Goal: Transaction & Acquisition: Book appointment/travel/reservation

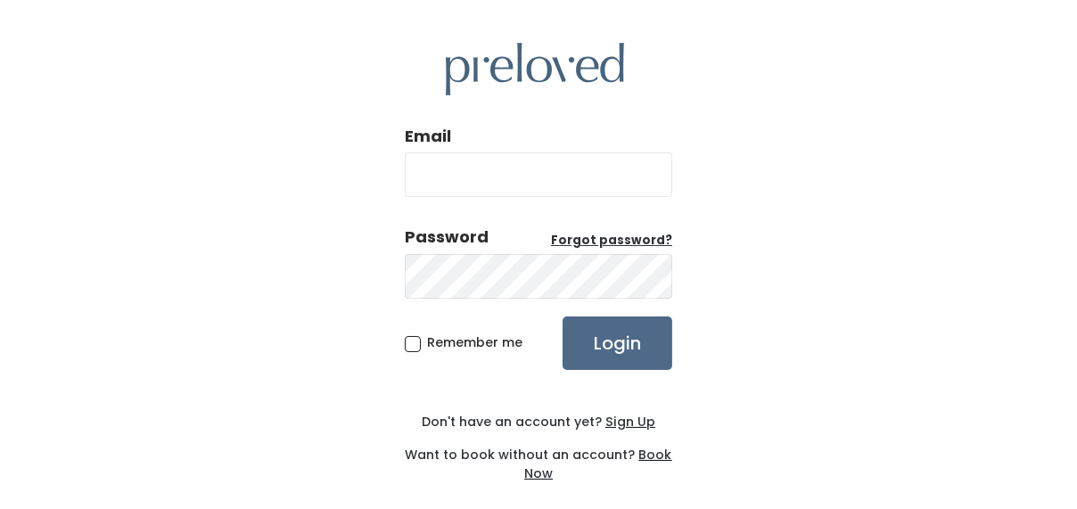
type input "o"
type input "[EMAIL_ADDRESS][DOMAIN_NAME]"
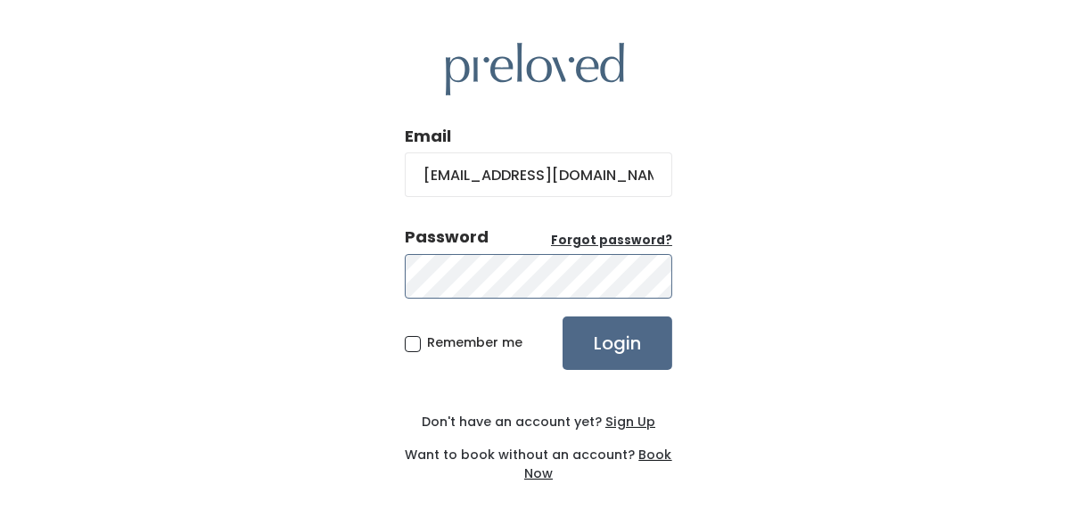
click at [563, 317] on input "Login" at bounding box center [618, 343] width 110 height 53
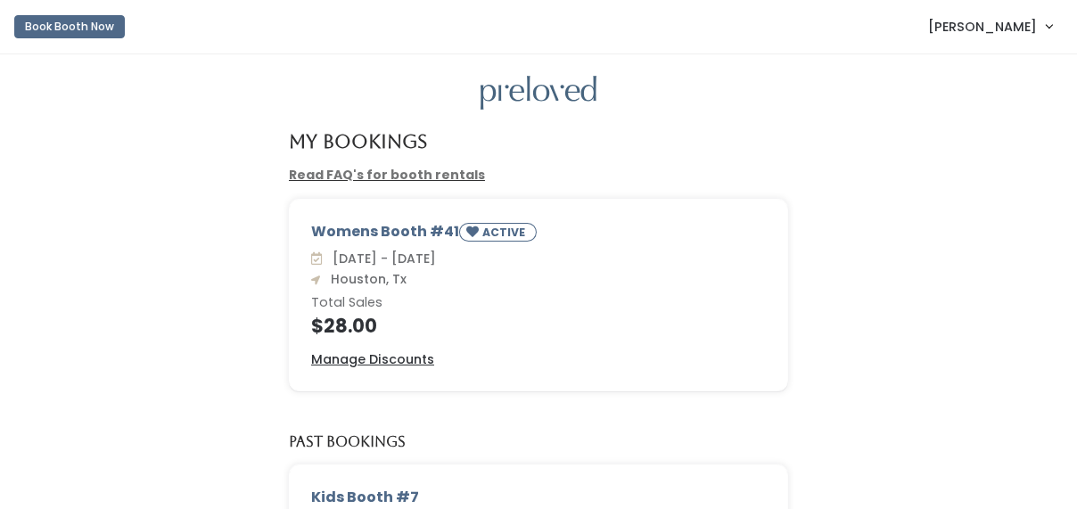
click at [989, 23] on span "Rosie Ramos" at bounding box center [982, 27] width 109 height 20
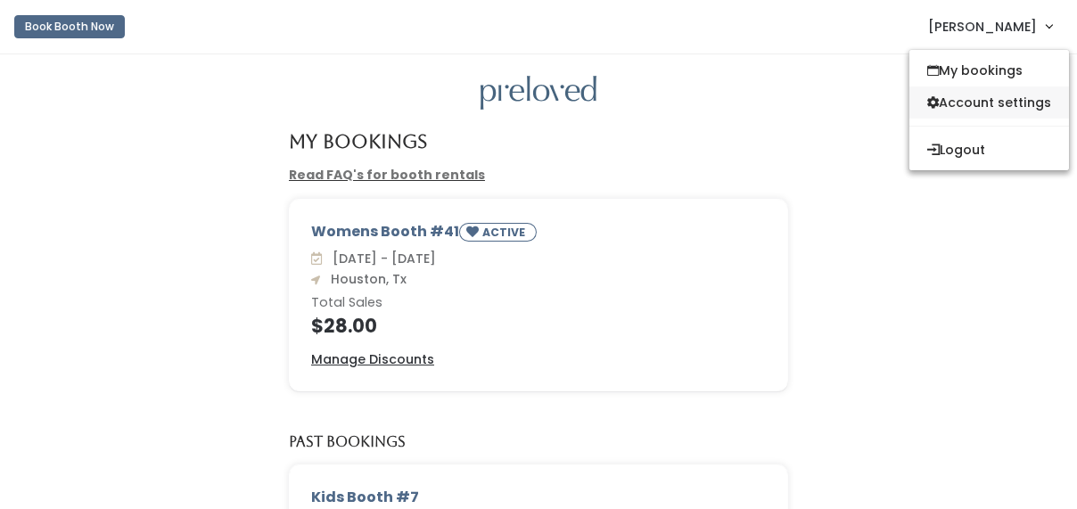
click at [982, 104] on link "Account settings" at bounding box center [989, 102] width 160 height 32
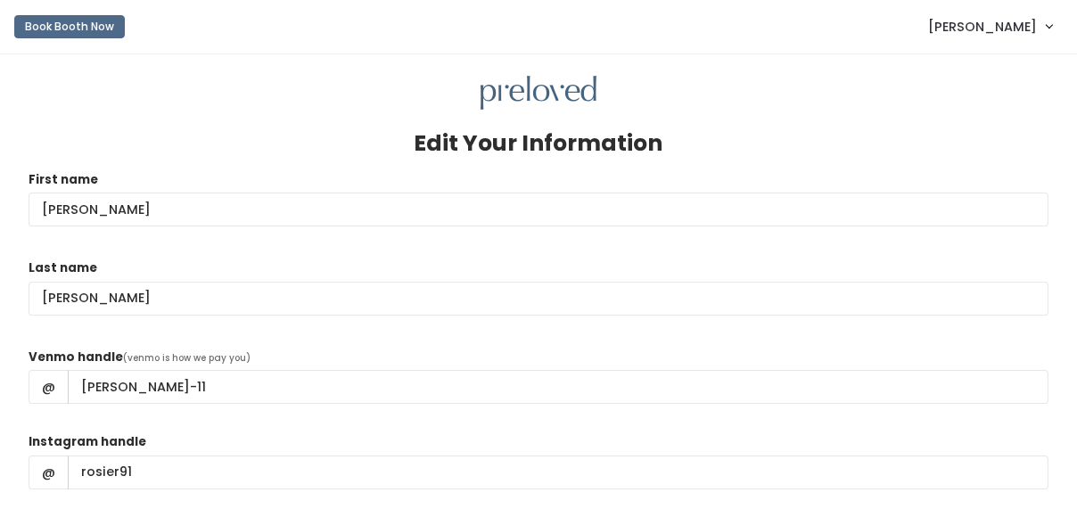
click at [519, 91] on img at bounding box center [539, 93] width 116 height 35
click at [53, 23] on button "Book Booth Now" at bounding box center [69, 26] width 111 height 23
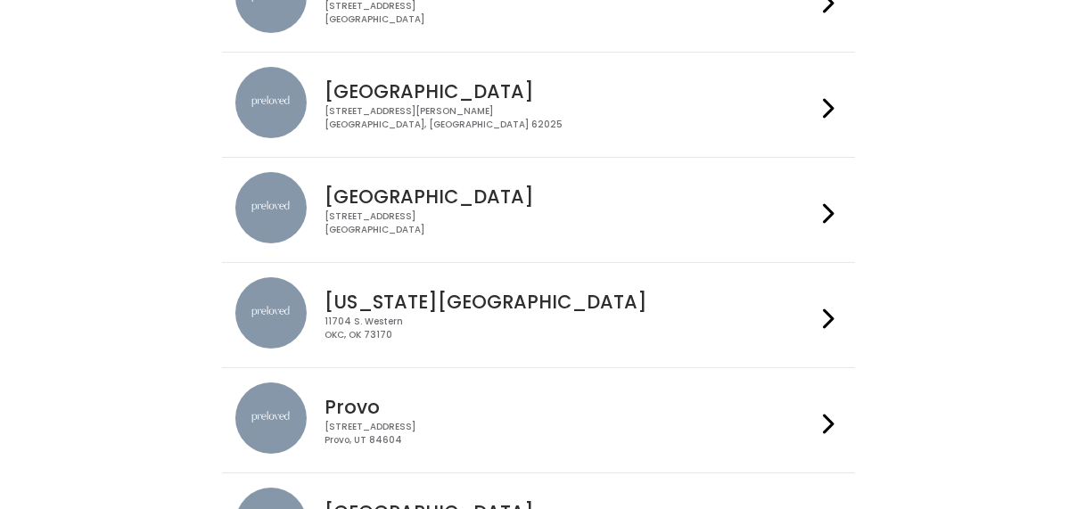
scroll to position [259, 0]
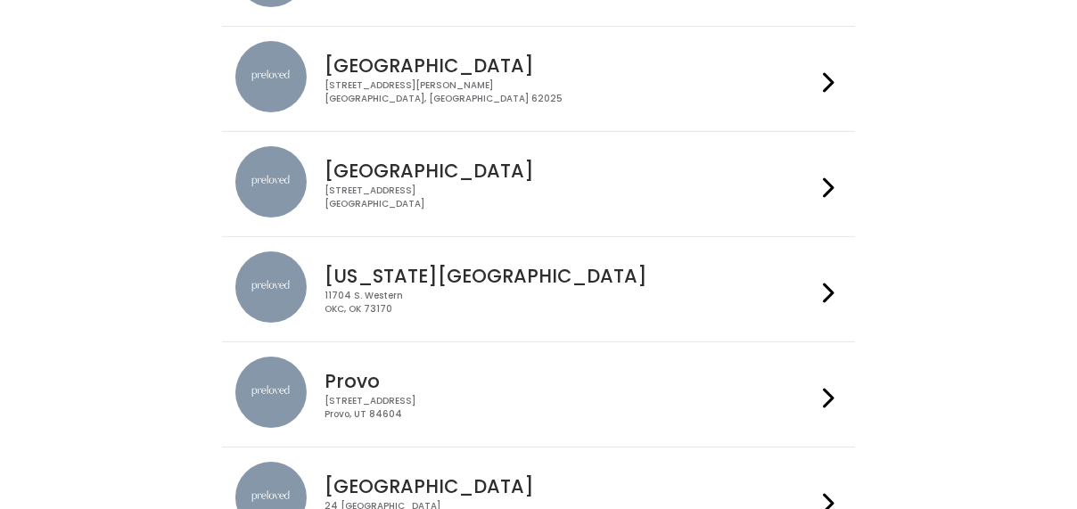
click at [562, 178] on h4 "Houston" at bounding box center [570, 170] width 490 height 21
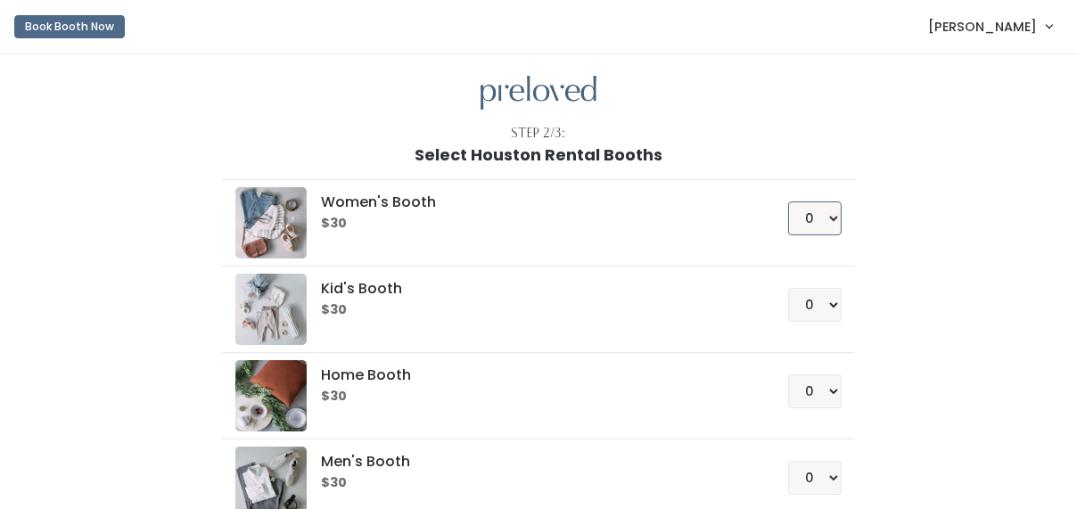
click at [833, 215] on select "0 1 2 3 4" at bounding box center [814, 218] width 53 height 34
select select "1"
click at [789, 201] on select "0 1 2 3 4" at bounding box center [814, 218] width 53 height 34
click at [966, 269] on div "Women's Booth $30 0 1 2 3 4 Kid's Booth $30 0 1 2 3 4 0" at bounding box center [538, 374] width 981 height 421
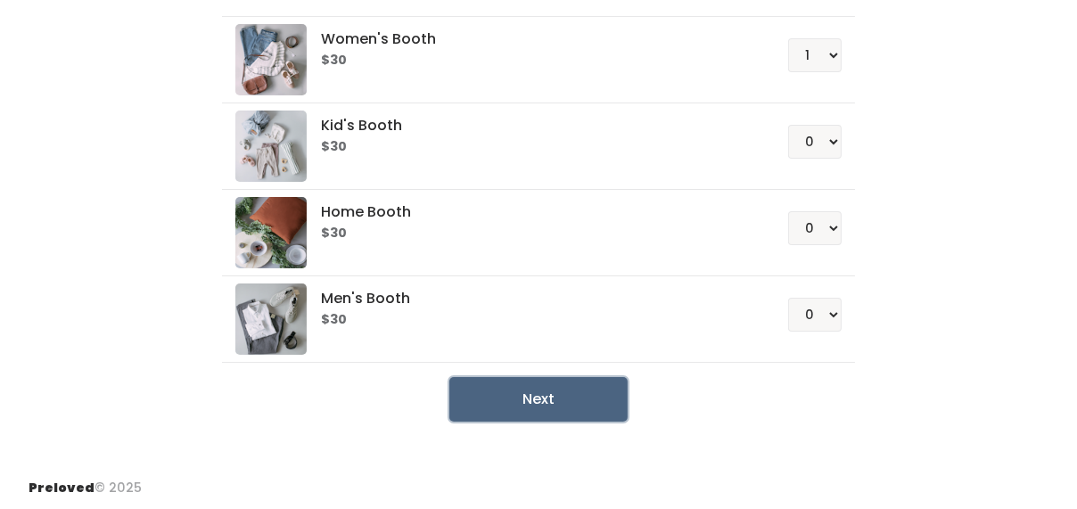
click at [555, 395] on button "Next" at bounding box center [538, 399] width 178 height 45
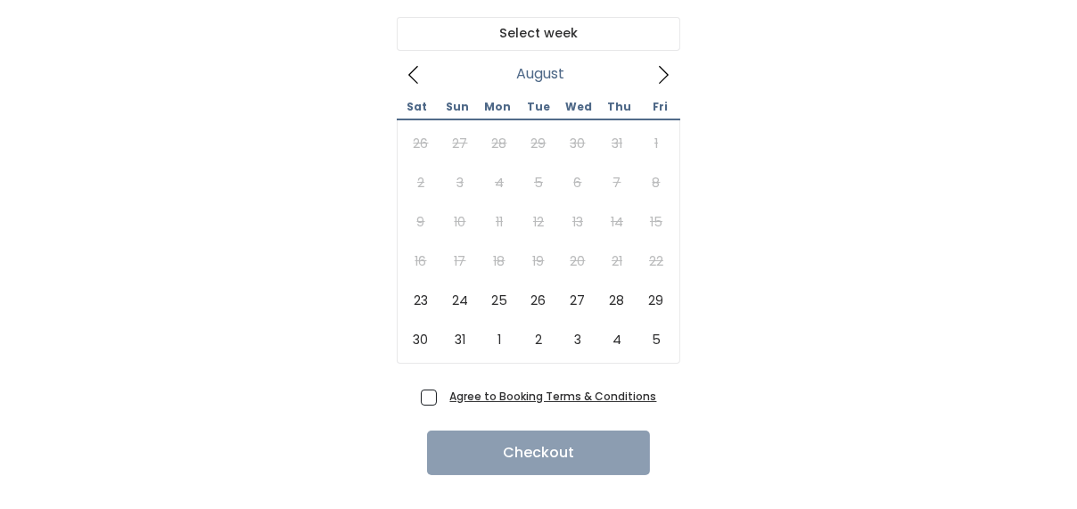
scroll to position [186, 0]
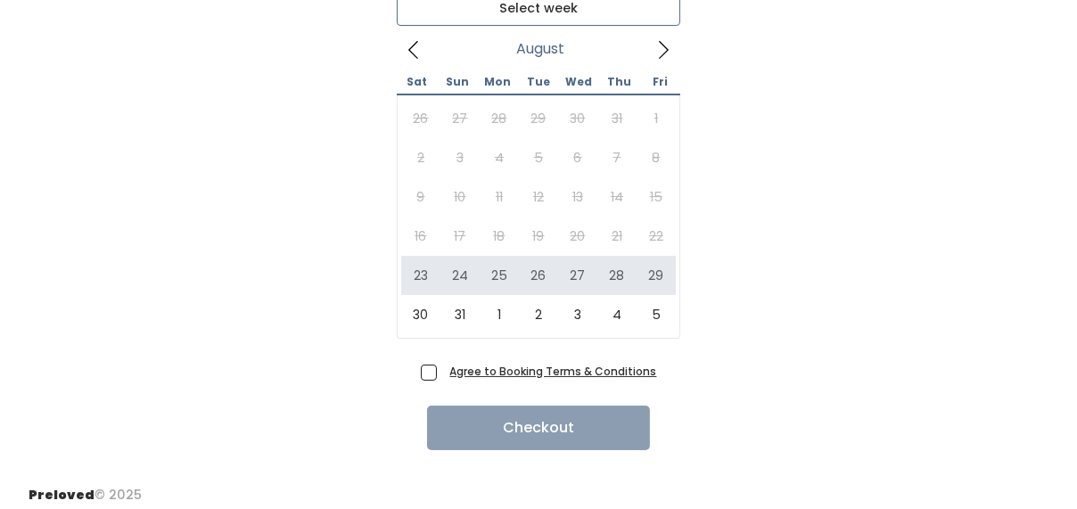
type input "[DATE] to [DATE]"
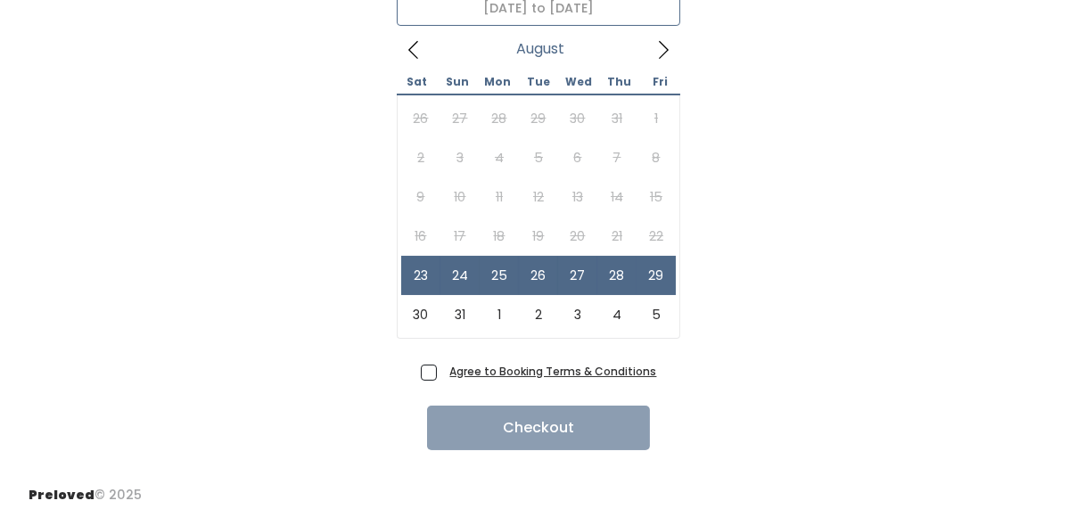
scroll to position [177, 0]
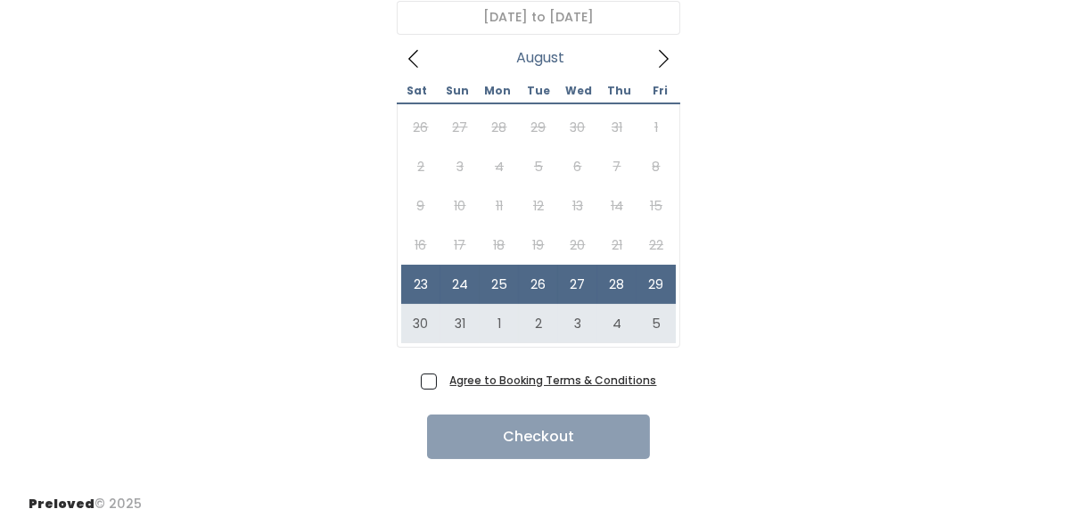
click at [423, 385] on div "Agree to Booking Terms & Conditions Checkout" at bounding box center [539, 413] width 1020 height 92
click at [443, 387] on span "Agree to Booking Terms & Conditions" at bounding box center [550, 380] width 214 height 18
click at [443, 382] on input "Agree to Booking Terms & Conditions" at bounding box center [449, 377] width 12 height 12
checkbox input "true"
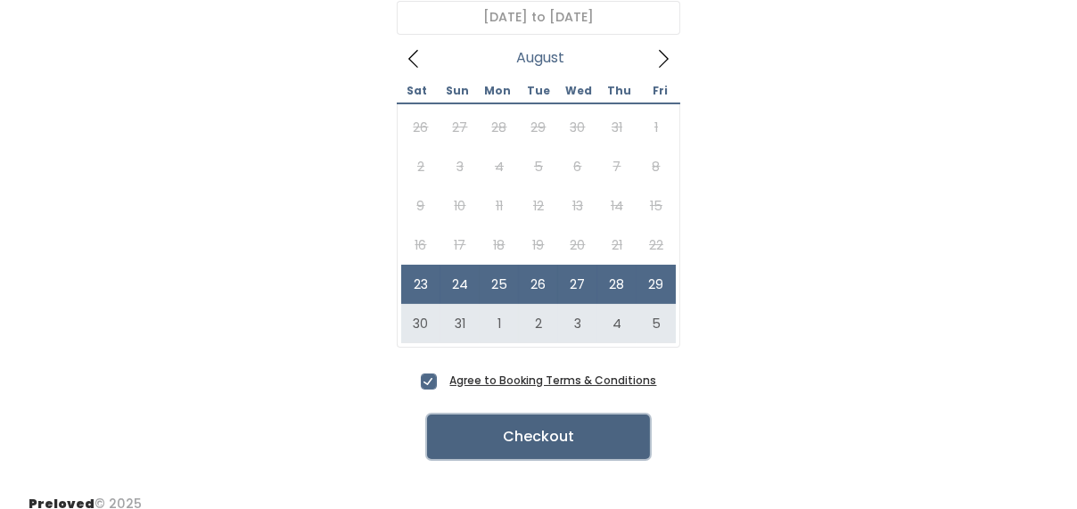
click at [509, 433] on button "Checkout" at bounding box center [538, 437] width 223 height 45
